Goal: Task Accomplishment & Management: Manage account settings

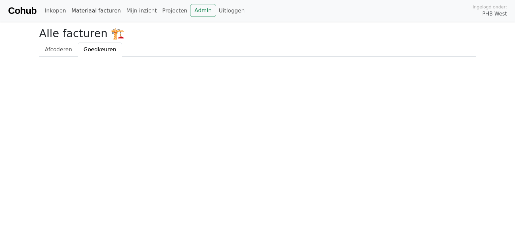
click at [106, 13] on link "Materiaal facturen" at bounding box center [96, 10] width 55 height 13
click at [96, 8] on link "Materiaal facturen" at bounding box center [96, 10] width 55 height 13
